Goal: Information Seeking & Learning: Learn about a topic

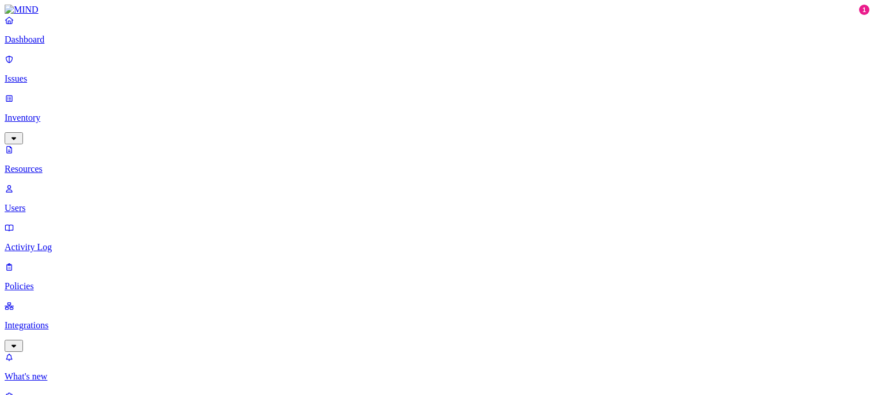
click at [32, 74] on p "Issues" at bounding box center [437, 79] width 865 height 10
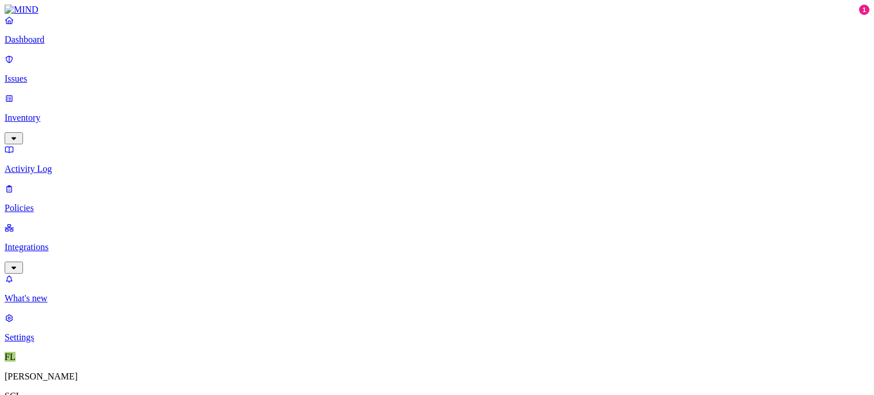
click at [44, 113] on p "Inventory" at bounding box center [437, 118] width 865 height 10
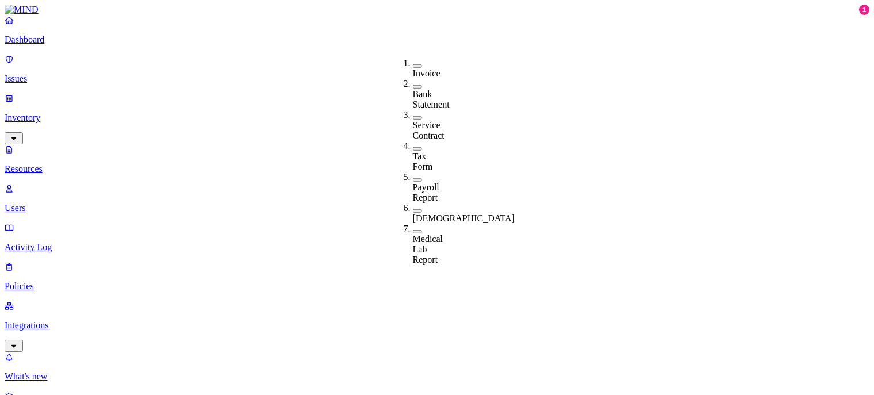
click at [413, 64] on button "button" at bounding box center [417, 65] width 9 height 3
click at [413, 232] on button "button" at bounding box center [417, 233] width 9 height 3
click at [413, 86] on button "button" at bounding box center [417, 87] width 9 height 3
click at [413, 81] on button "button" at bounding box center [417, 86] width 9 height 12
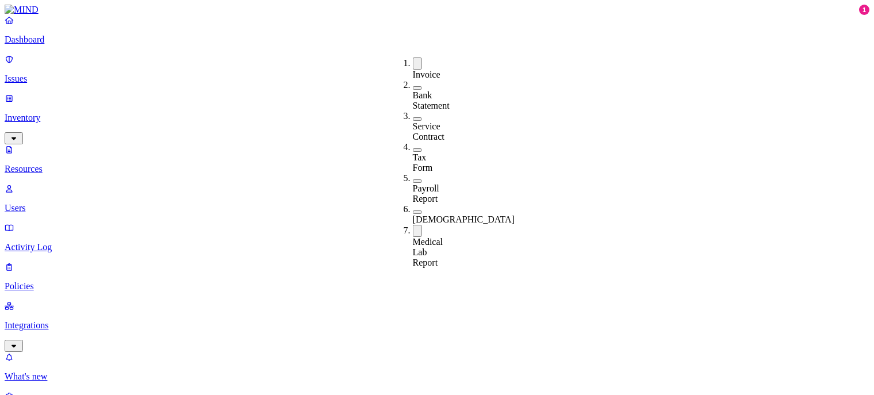
click at [413, 62] on button "button" at bounding box center [417, 64] width 9 height 12
click at [413, 223] on button "button" at bounding box center [417, 229] width 9 height 12
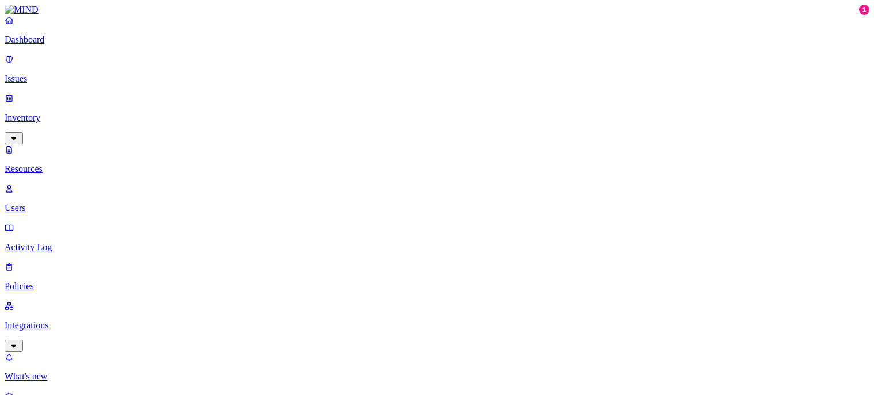
click at [41, 74] on p "Issues" at bounding box center [437, 79] width 865 height 10
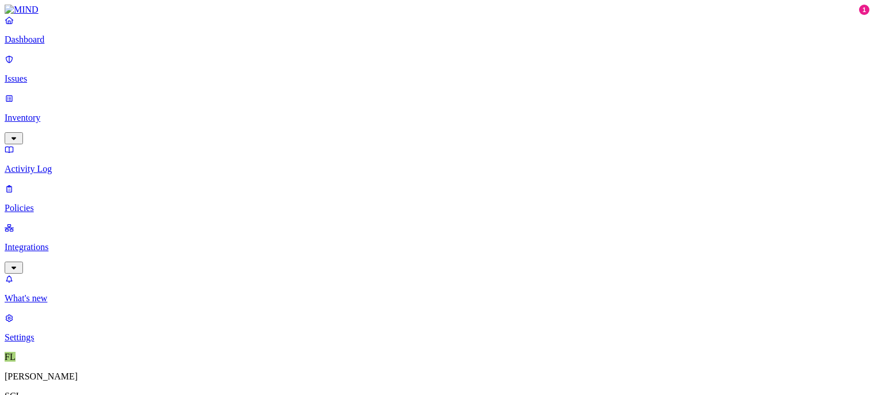
click at [63, 113] on p "Inventory" at bounding box center [437, 118] width 865 height 10
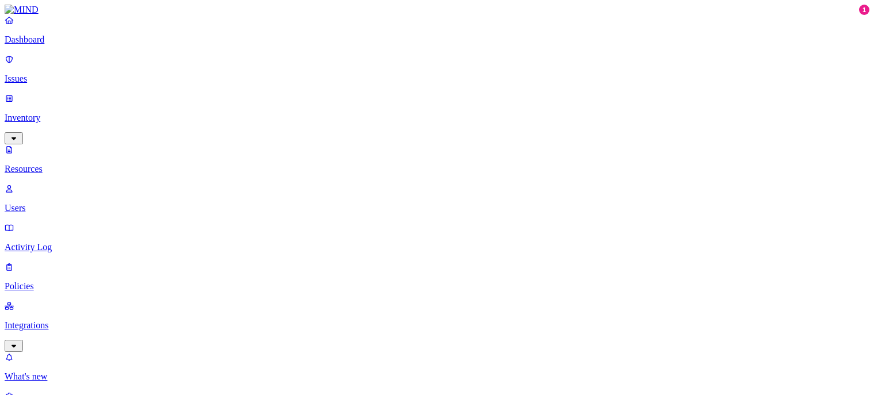
click at [18, 135] on icon "button" at bounding box center [13, 138] width 9 height 7
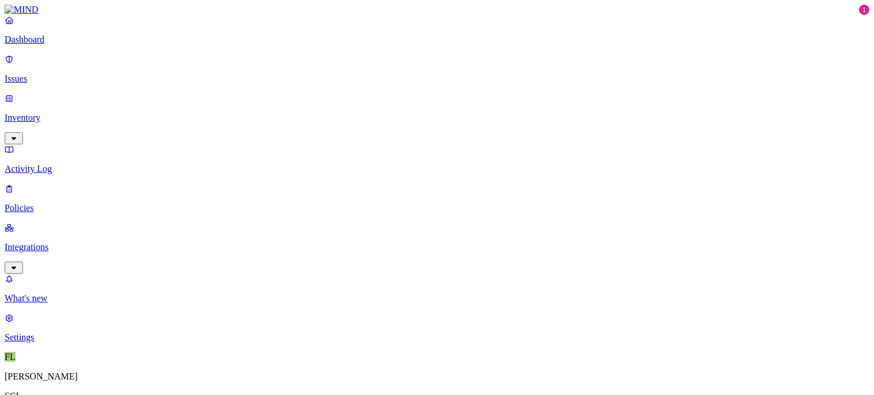
click at [16, 137] on icon "button" at bounding box center [14, 138] width 5 height 3
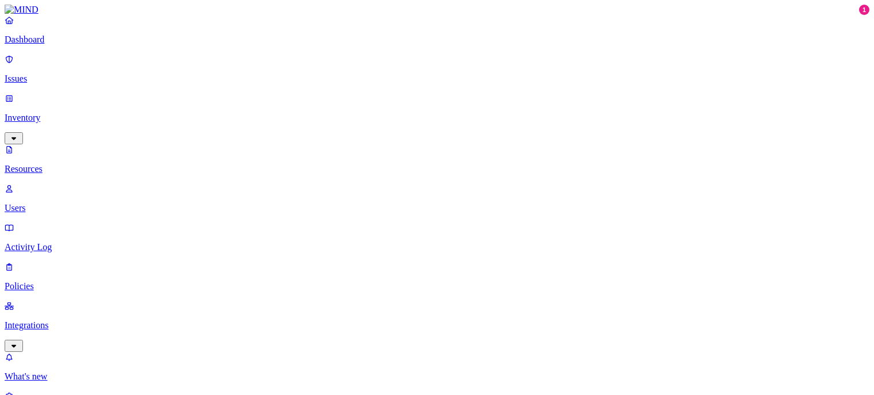
click at [63, 164] on p "Resources" at bounding box center [437, 169] width 865 height 10
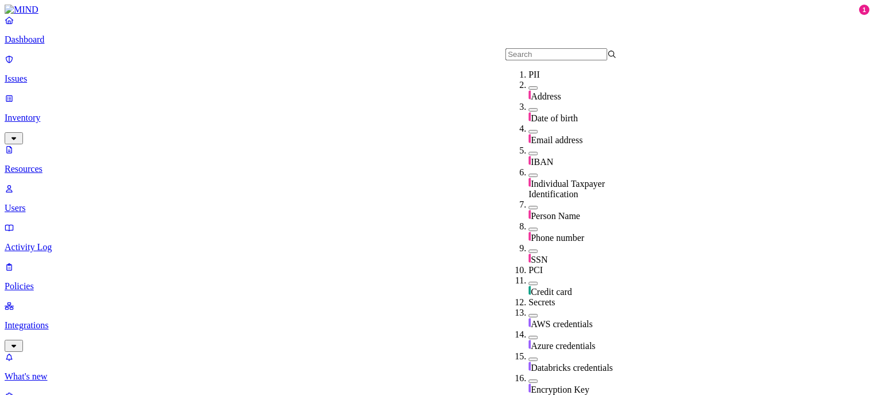
scroll to position [104, 0]
click at [528, 250] on button "button" at bounding box center [532, 251] width 9 height 3
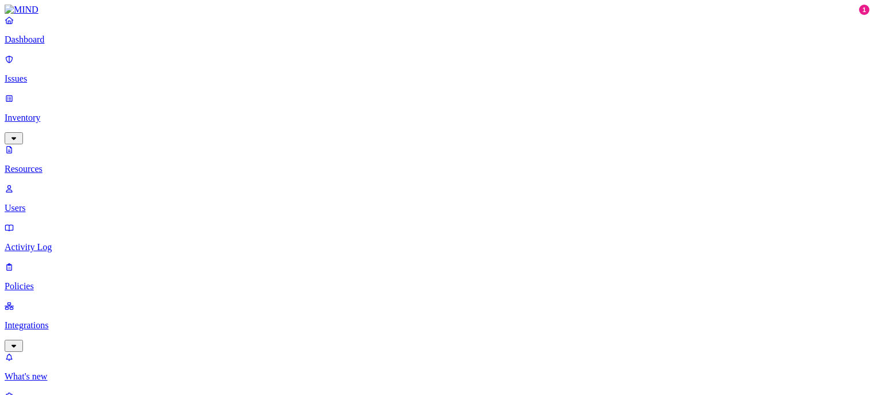
scroll to position [0, 0]
